Goal: Book appointment/travel/reservation

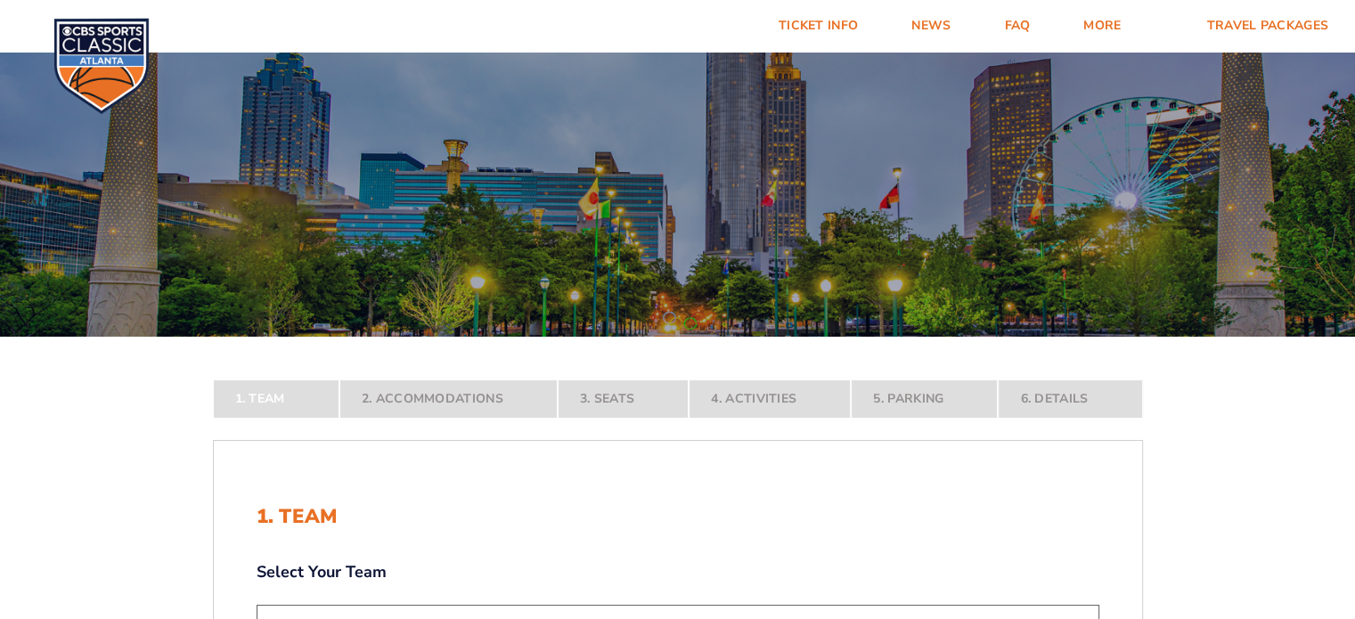
scroll to position [542, 0]
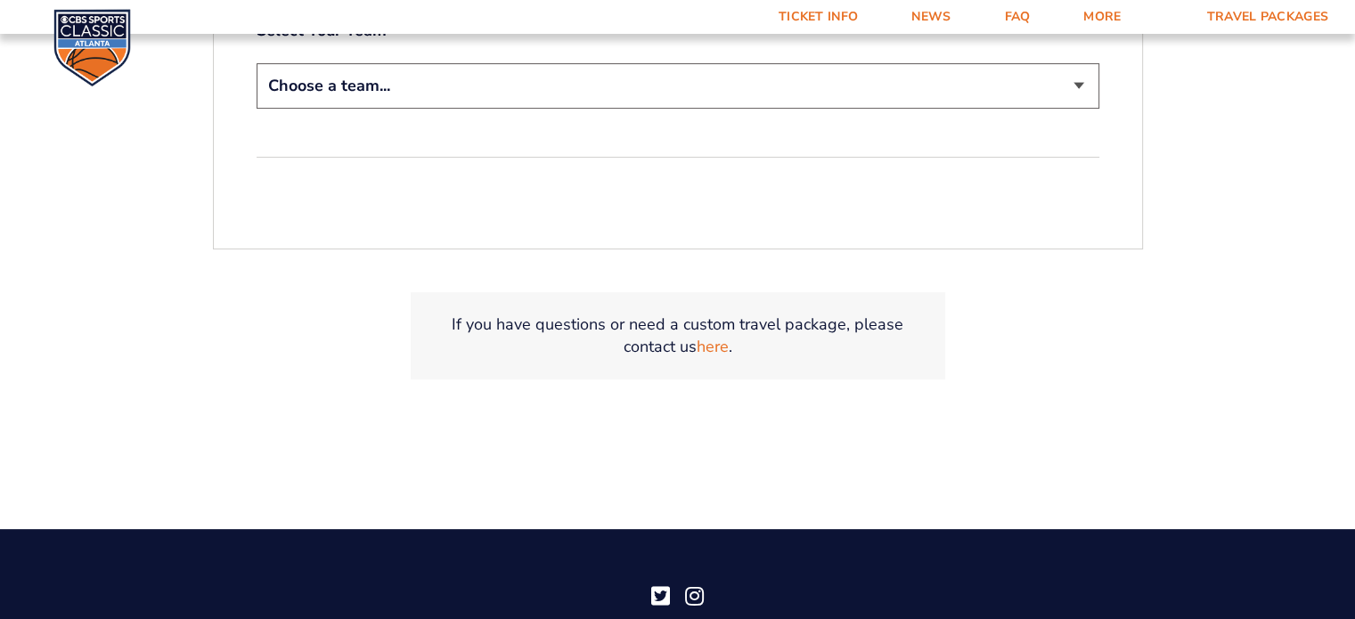
click at [1064, 94] on select "Choose a team... [US_STATE] Wildcats [US_STATE] State Buckeyes [US_STATE] Tar H…" at bounding box center [678, 85] width 843 height 45
select select "12956"
click at [257, 63] on select "Choose a team... [US_STATE] Wildcats [US_STATE] State Buckeyes [US_STATE] Tar H…" at bounding box center [678, 85] width 843 height 45
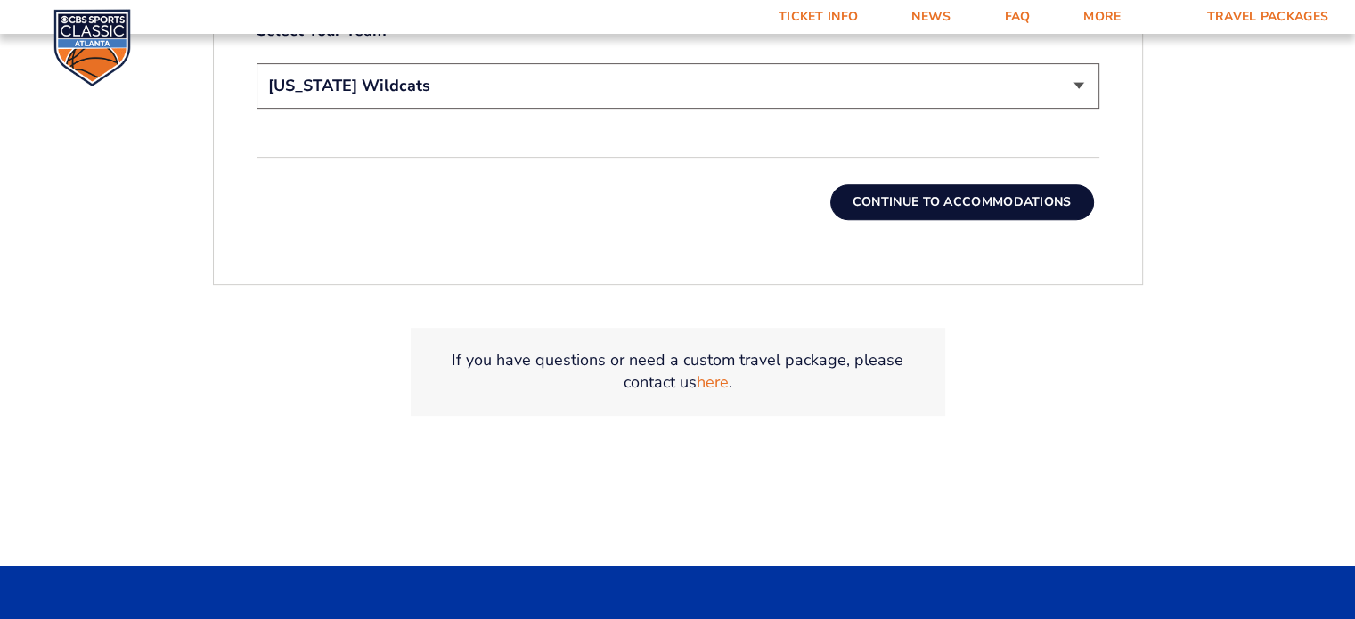
click at [970, 199] on button "Continue To Accommodations" at bounding box center [962, 202] width 264 height 36
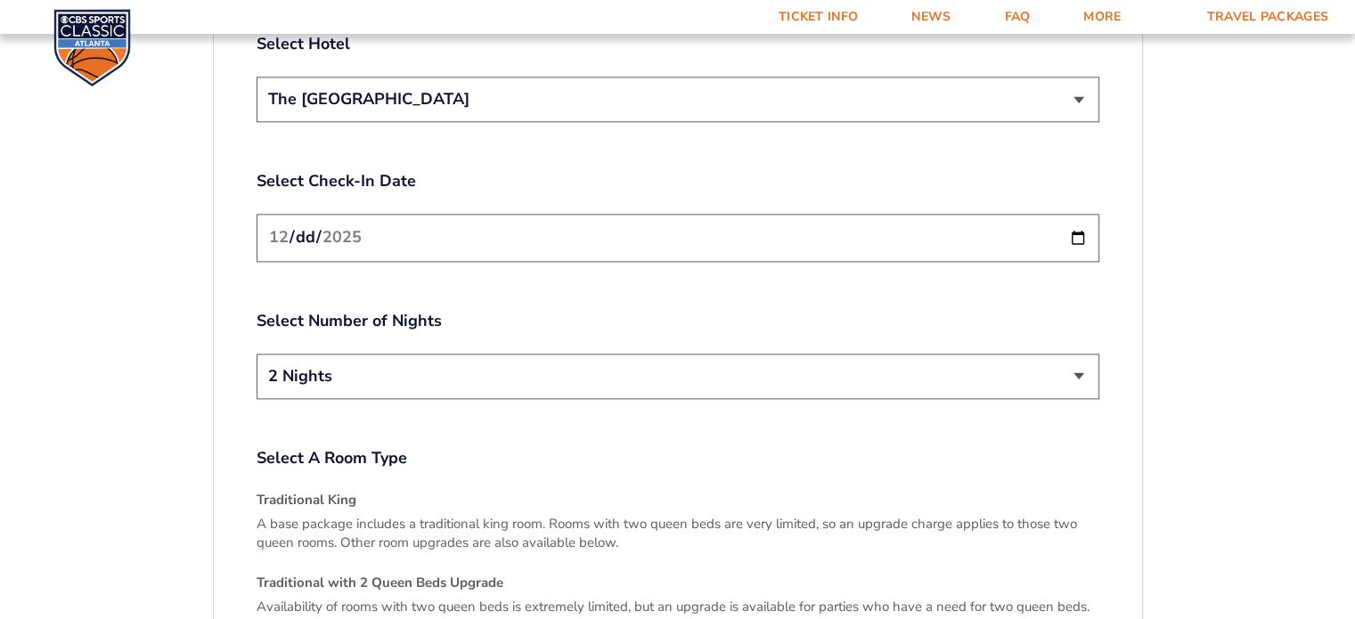
scroll to position [2180, 0]
click at [1083, 213] on input "[DATE]" at bounding box center [678, 236] width 843 height 47
type input "[DATE]"
click at [1085, 353] on select "2 Nights 3 Nights" at bounding box center [678, 375] width 843 height 45
select select "3 Nights"
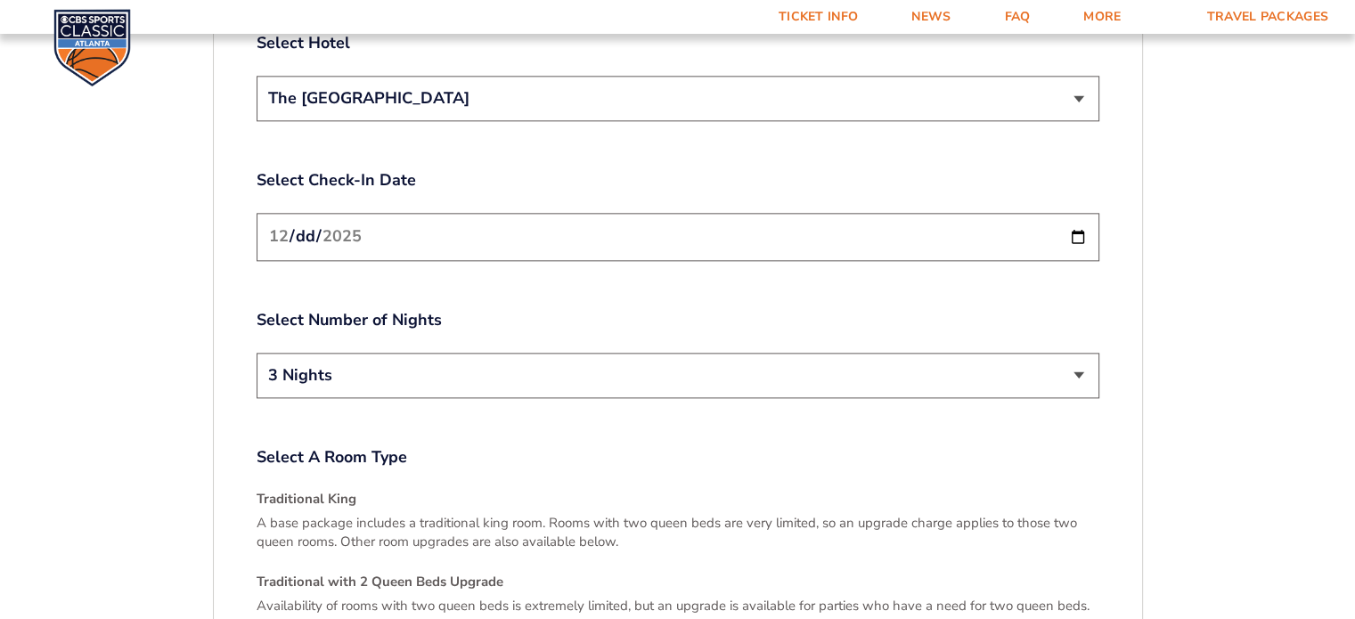
click at [257, 353] on select "2 Nights 3 Nights" at bounding box center [678, 375] width 843 height 45
click at [830, 21] on link "Ticket Info" at bounding box center [818, 17] width 133 height 34
